Goal: Task Accomplishment & Management: Use online tool/utility

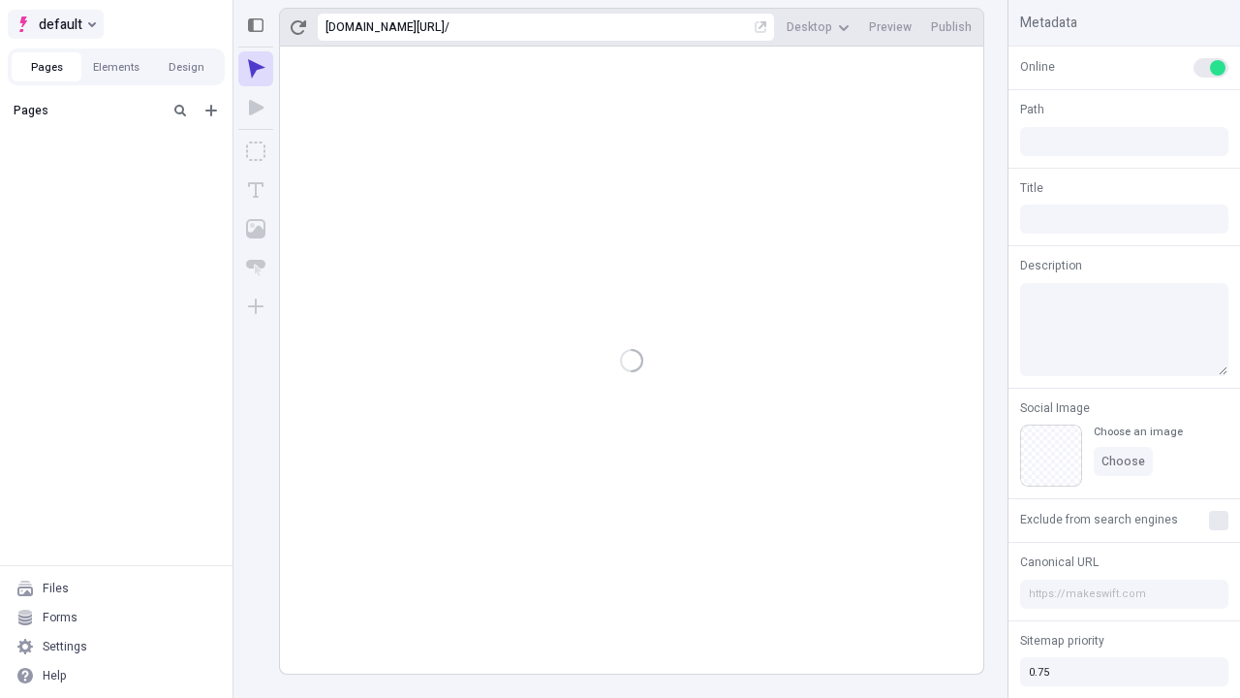
click at [54, 24] on span "default" at bounding box center [61, 24] width 44 height 23
type input "/deep-link-tamen"
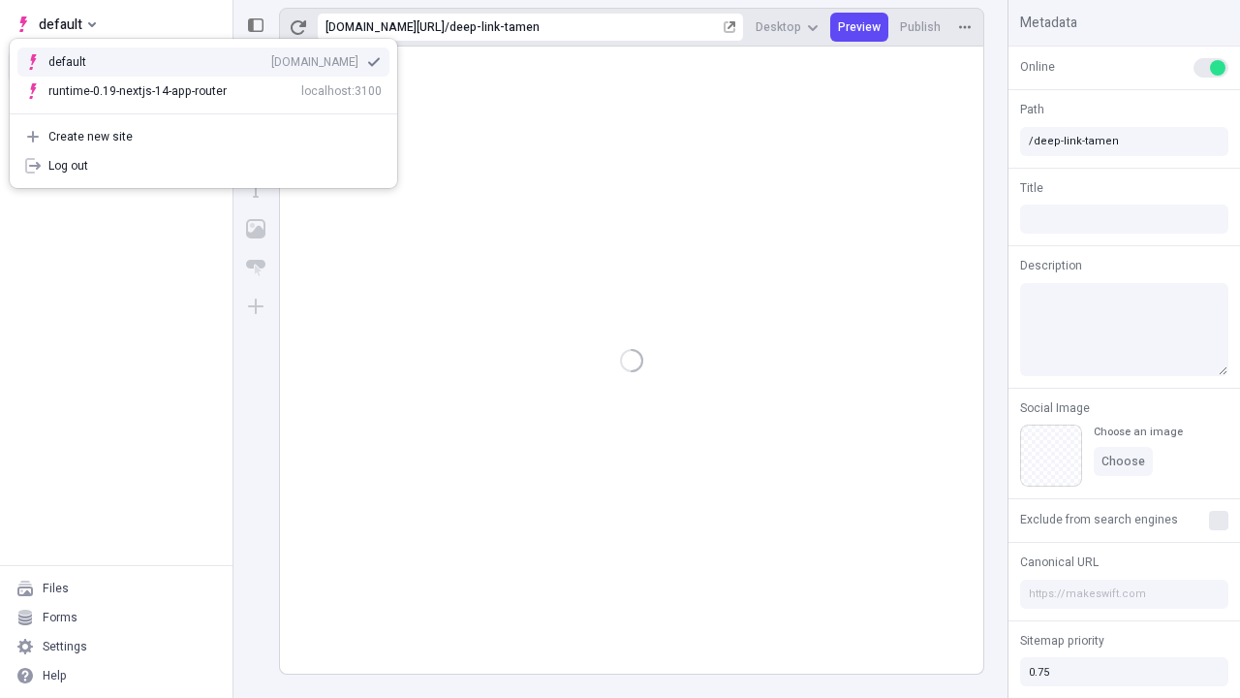
click at [271, 58] on div "[DOMAIN_NAME]" at bounding box center [314, 62] width 87 height 16
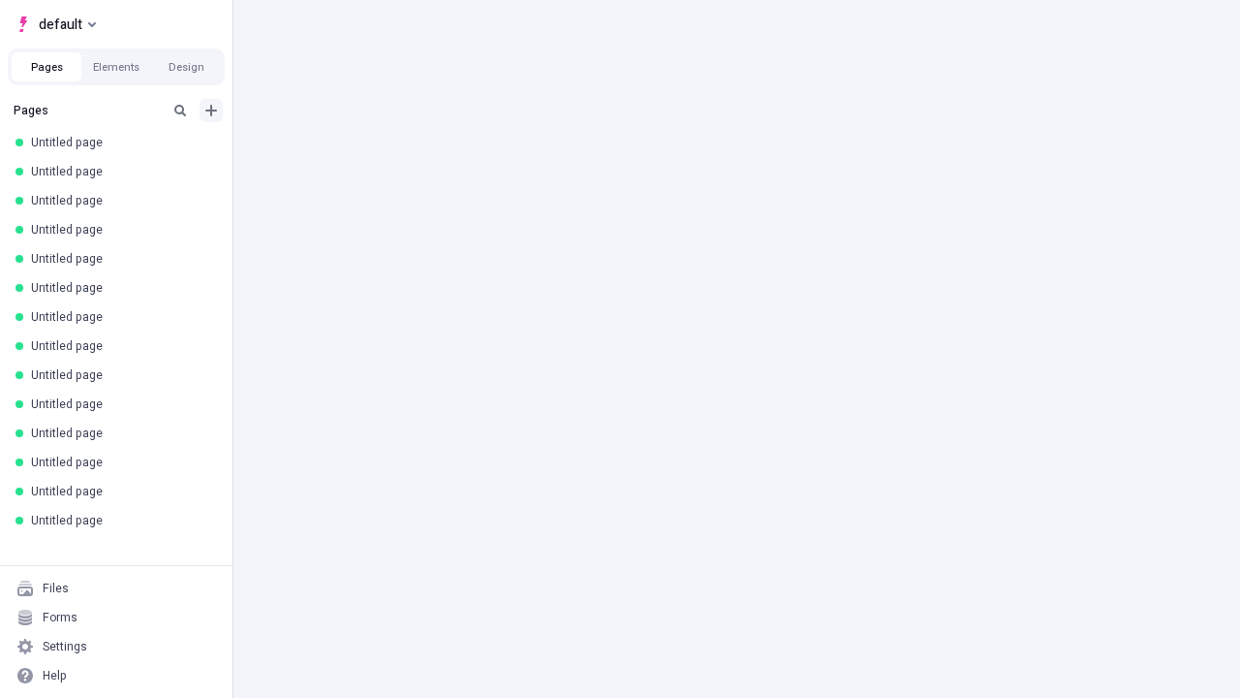
click at [211, 110] on icon "Add new" at bounding box center [211, 111] width 12 height 12
click at [314, 150] on span "Blank page" at bounding box center [326, 150] width 120 height 16
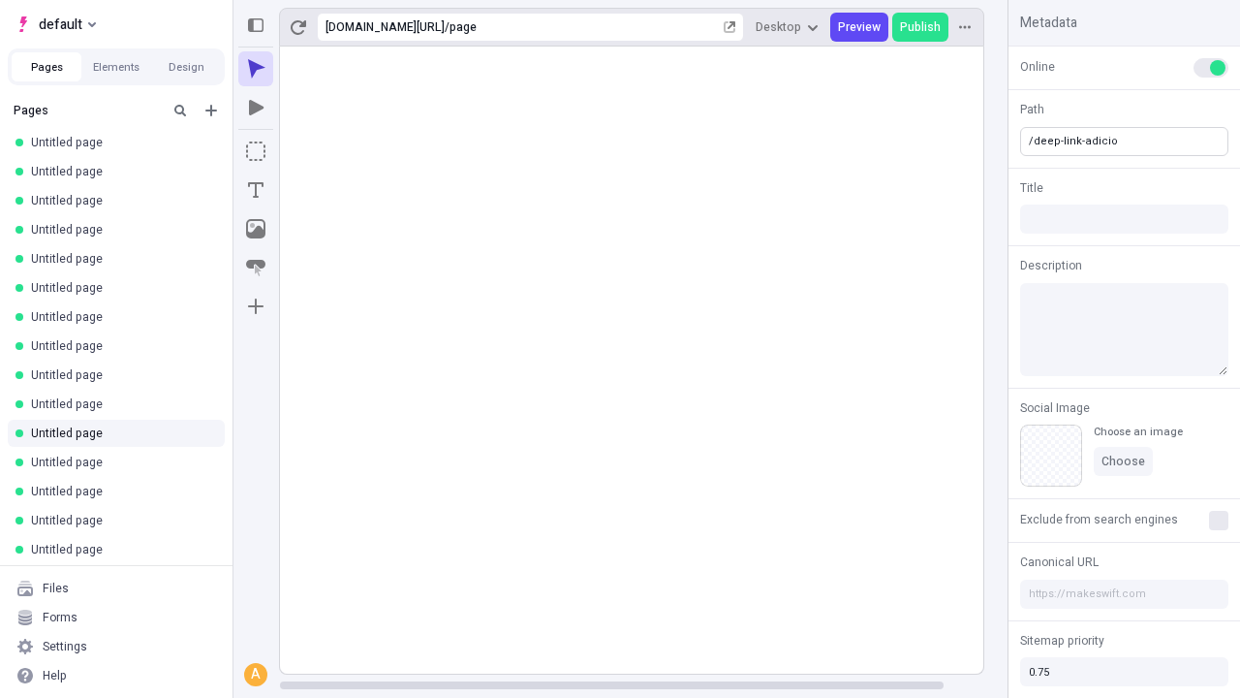
type input "/deep-link-adicio"
click at [211, 110] on icon "Add new" at bounding box center [211, 111] width 12 height 12
click at [314, 150] on span "Blank page" at bounding box center [326, 150] width 120 height 16
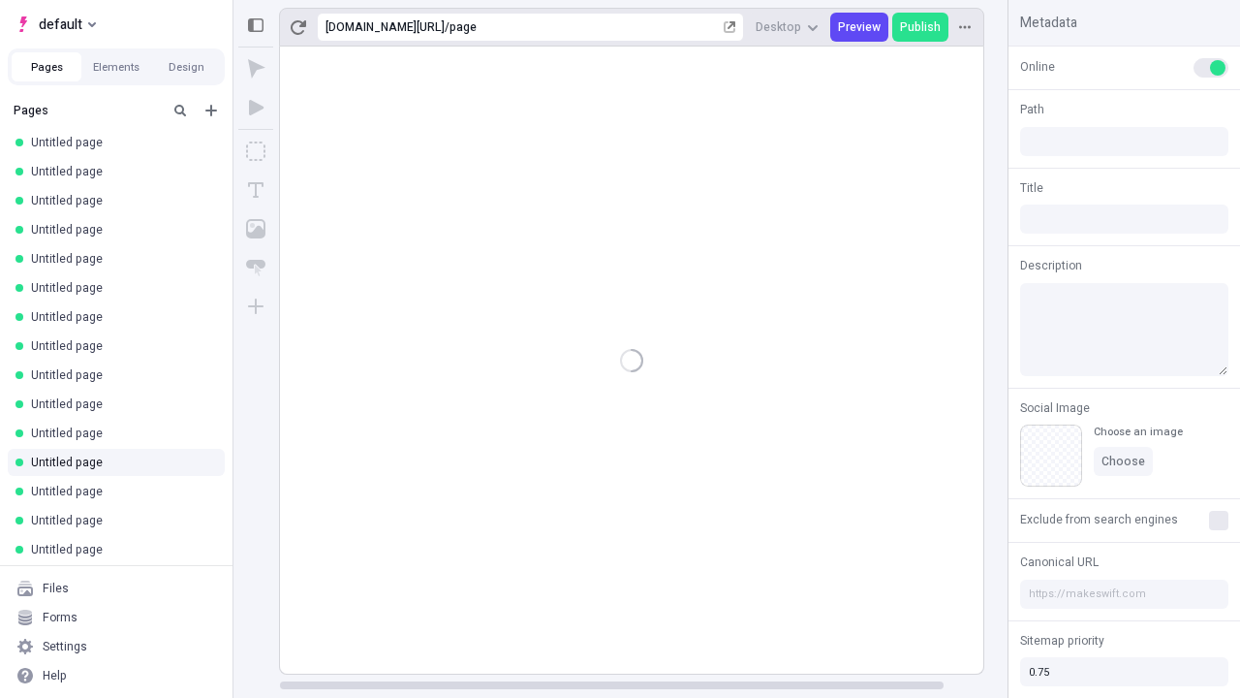
type input "/page"
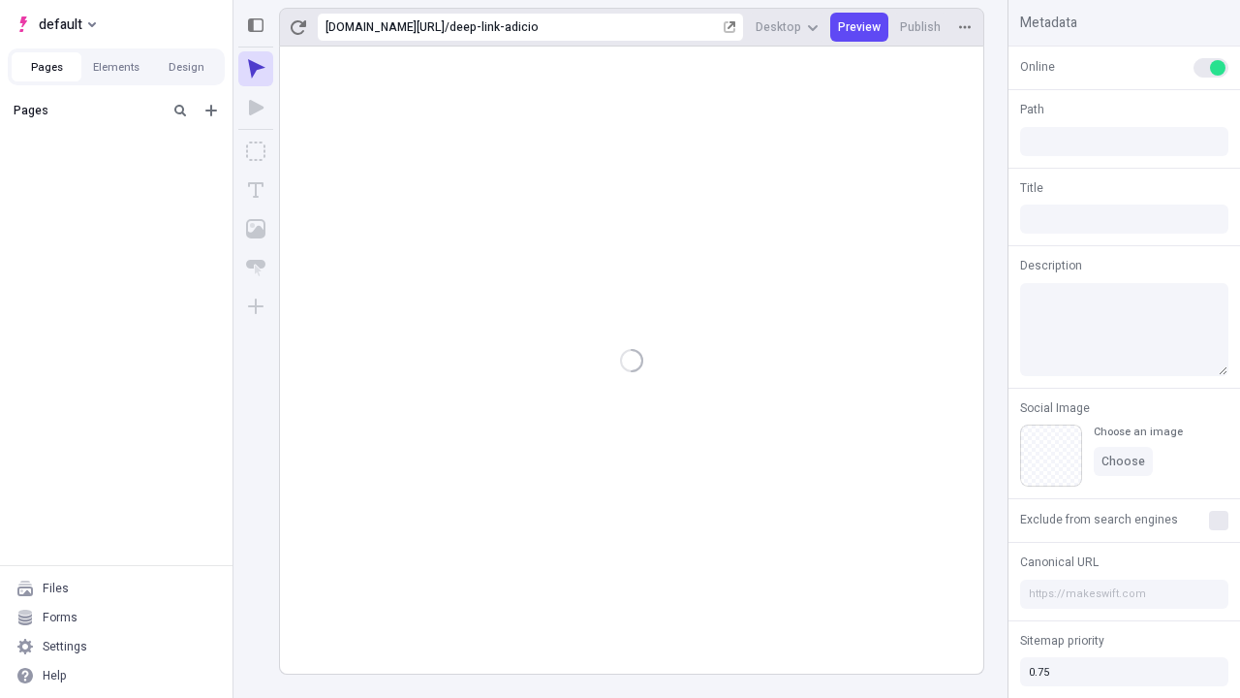
type input "/deep-link-adicio"
